Goal: Task Accomplishment & Management: Use online tool/utility

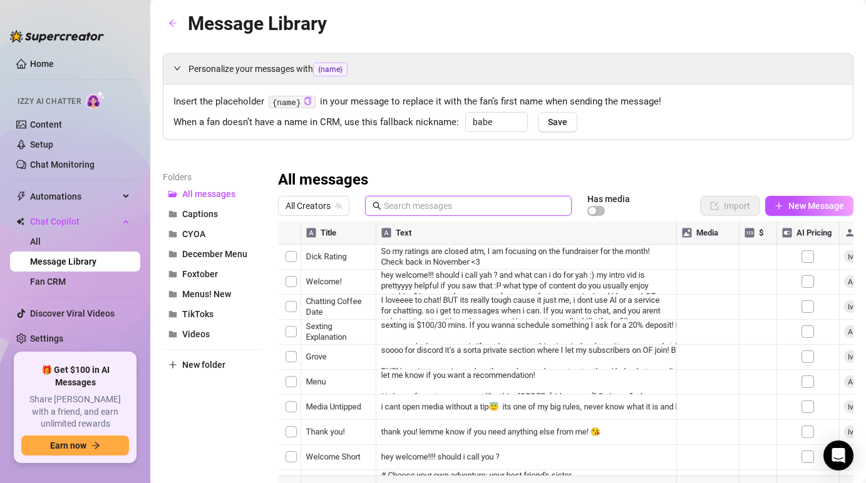
click at [424, 212] on input "text" at bounding box center [474, 206] width 180 height 14
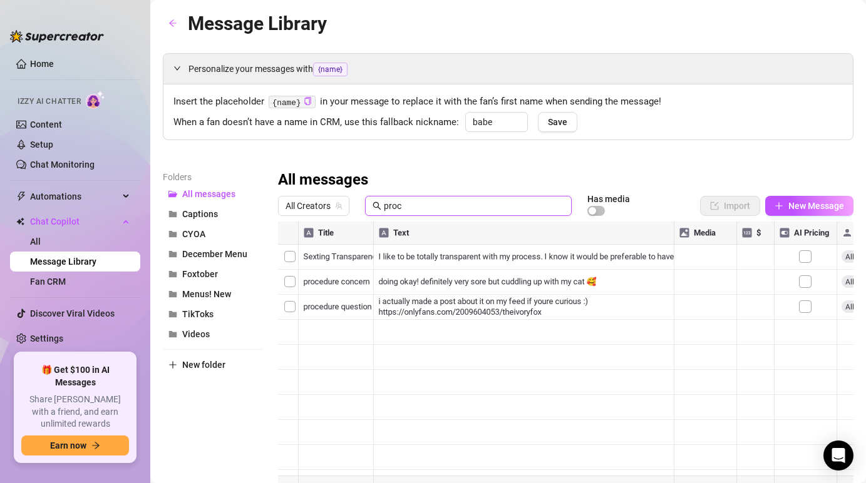
type input "proc"
click at [401, 289] on div at bounding box center [565, 361] width 575 height 279
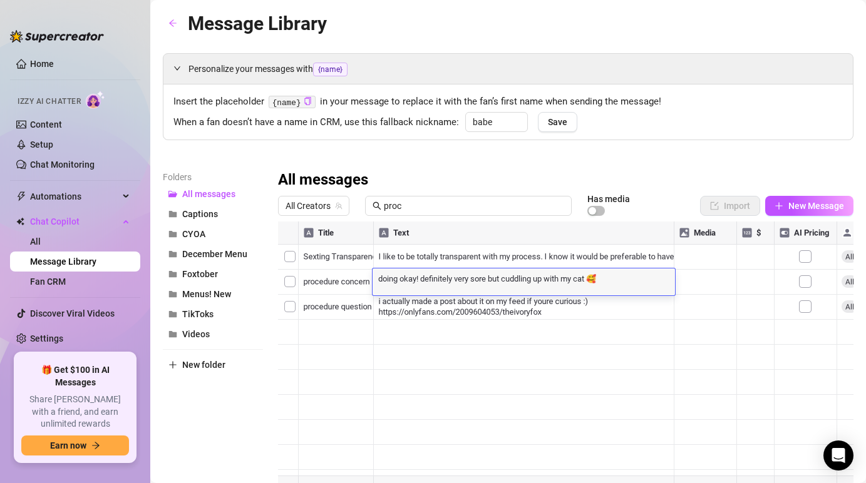
click at [603, 281] on textarea "doing okay! definitely very sore but cuddling up with my cat 🥰" at bounding box center [523, 277] width 302 height 11
drag, startPoint x: 602, startPoint y: 279, endPoint x: 422, endPoint y: 281, distance: 180.2
drag, startPoint x: 607, startPoint y: 278, endPoint x: 431, endPoint y: 245, distance: 179.7
type textarea "mentaly i'm doing well"
click at [404, 275] on textarea "mentaly i'm doing well" at bounding box center [523, 277] width 302 height 11
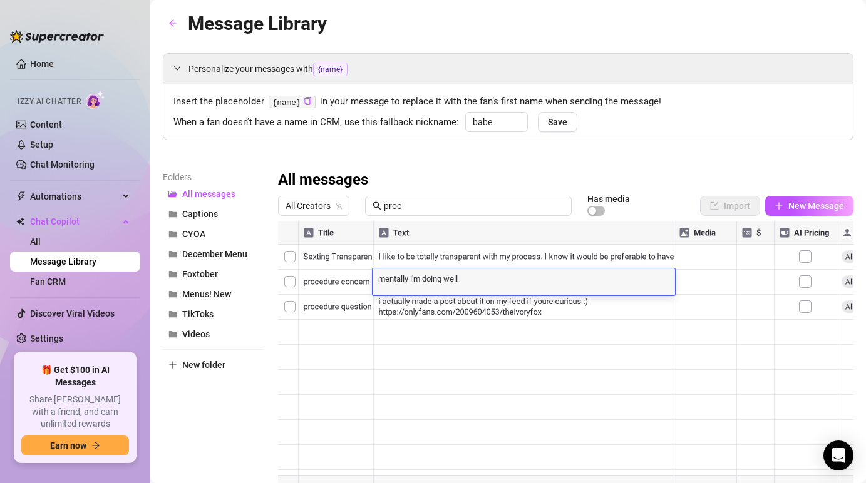
click at [502, 289] on div "mentally i'm doing well mentally i'm doing well" at bounding box center [523, 281] width 302 height 27
click at [487, 283] on textarea "mentally i'm doing well" at bounding box center [523, 277] width 302 height 11
type textarea "mentally i'm doing well :) physically still so stiff.. but stetching helps!!"
click at [564, 280] on textarea "mentally i'm doing well :) physically still so stiff.. but stetching helps!!" at bounding box center [523, 277] width 302 height 11
type textarea "mentally i'm doing well :) physically still so stiff.. but stretching helps!!"
